Goal: Information Seeking & Learning: Learn about a topic

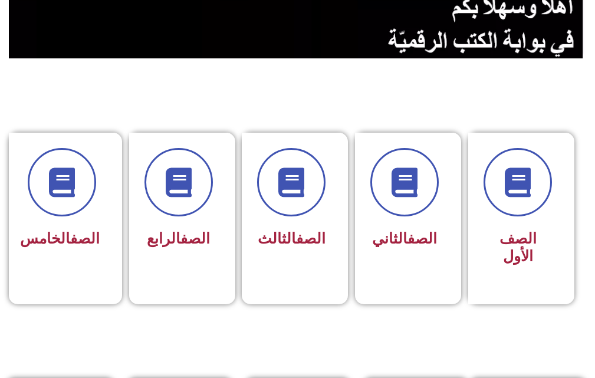
scroll to position [236, 0]
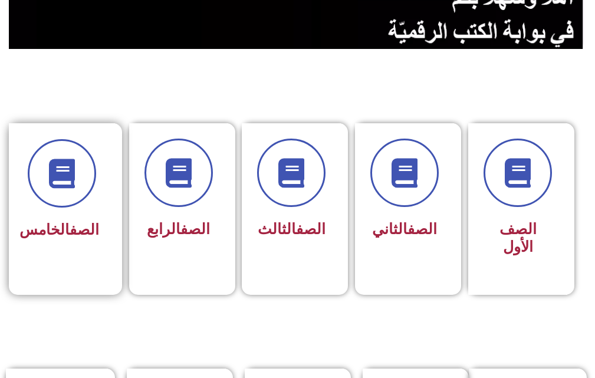
click at [89, 233] on h3 "الصف الخامس" at bounding box center [62, 230] width 74 height 18
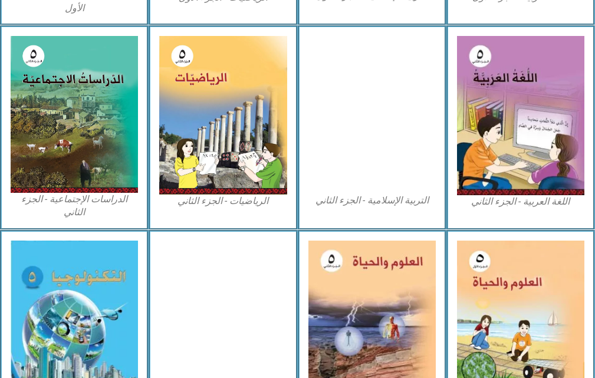
scroll to position [613, 0]
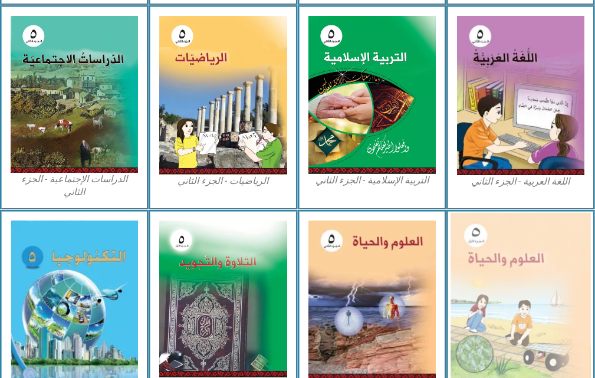
click at [496, 281] on img at bounding box center [521, 298] width 140 height 172
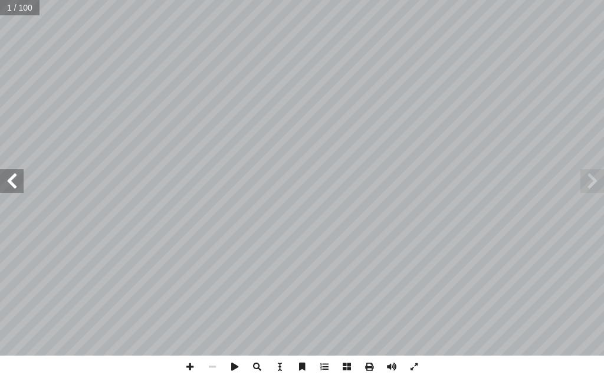
click at [17, 184] on span at bounding box center [12, 181] width 24 height 24
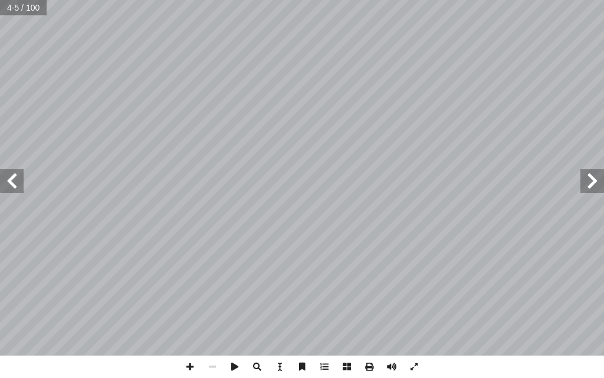
click at [17, 184] on span at bounding box center [12, 181] width 24 height 24
click at [7, 182] on span at bounding box center [12, 181] width 24 height 24
click at [211, 370] on span at bounding box center [212, 367] width 22 height 22
